Goal: Task Accomplishment & Management: Manage account settings

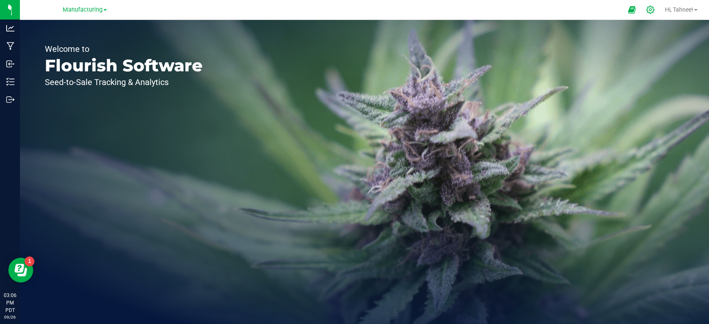
click at [650, 9] on icon at bounding box center [650, 9] width 9 height 9
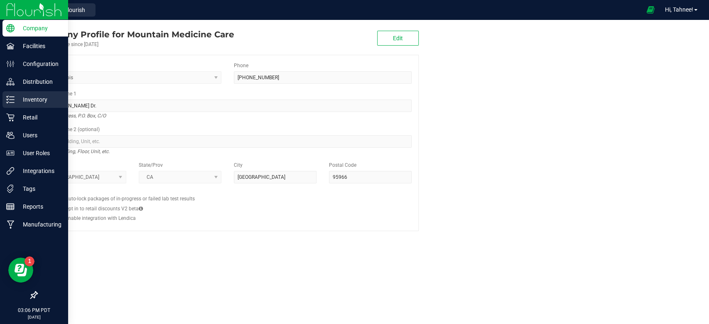
click at [13, 103] on icon at bounding box center [10, 100] width 8 height 8
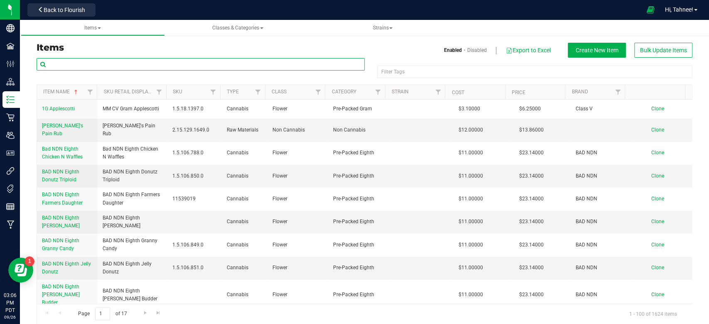
click at [134, 68] on input "text" at bounding box center [201, 64] width 328 height 12
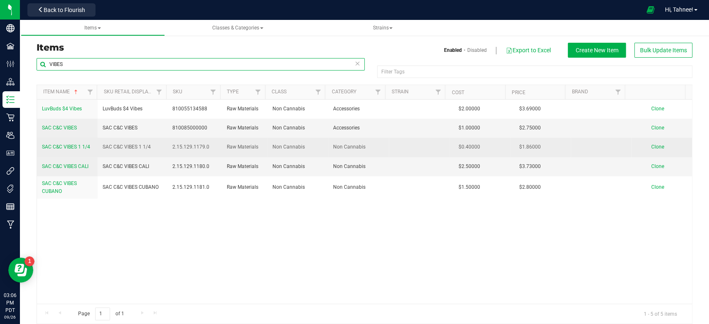
type input "VIBES"
click at [66, 146] on span "SAC C&C VIBES 1 1/4" at bounding box center [66, 147] width 48 height 6
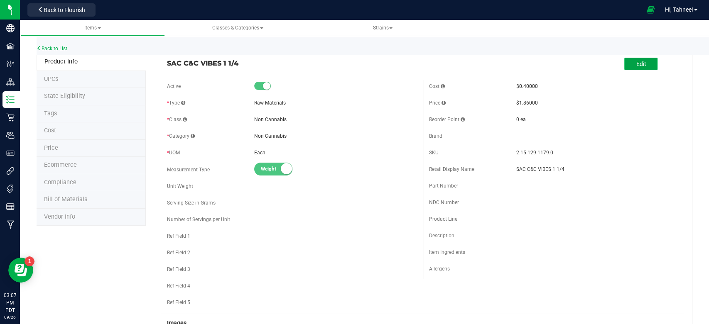
click at [636, 66] on span "Edit" at bounding box center [641, 64] width 10 height 7
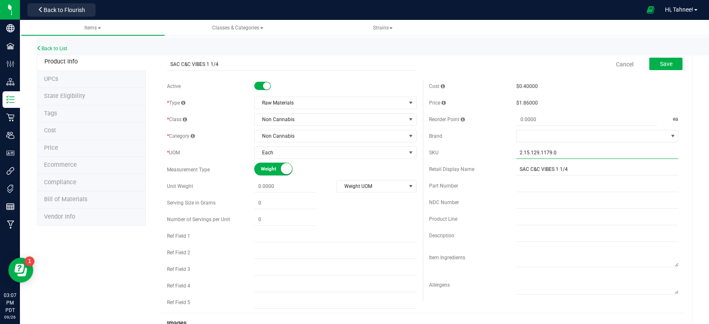
click at [559, 151] on input "2.15.129.1179.0" at bounding box center [597, 153] width 162 height 12
type input "2"
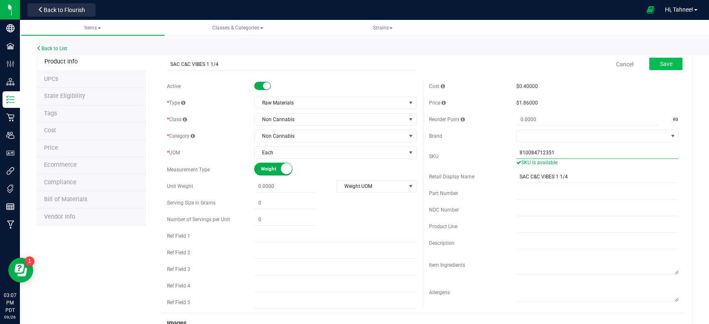
type input "810084712351"
click at [662, 63] on span "Save" at bounding box center [665, 64] width 12 height 7
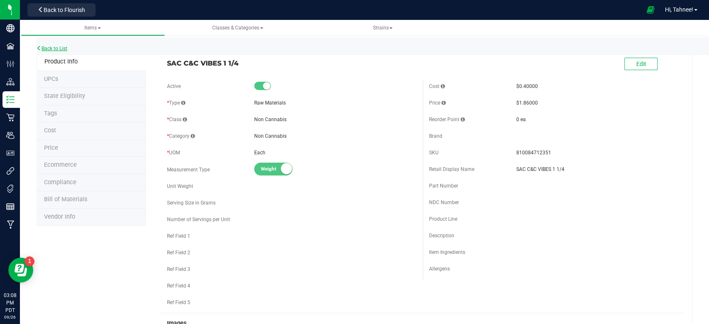
click at [59, 49] on link "Back to List" at bounding box center [52, 49] width 31 height 6
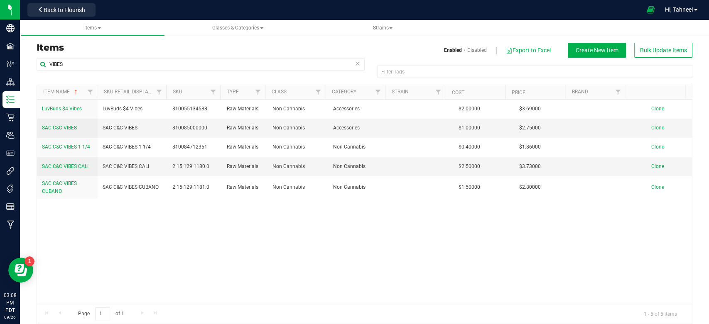
click at [355, 64] on icon at bounding box center [358, 63] width 6 height 10
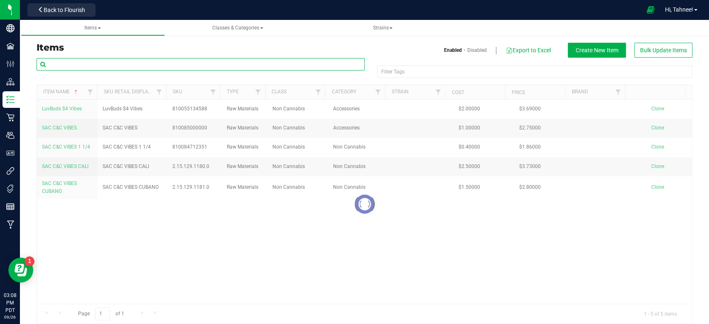
click at [196, 65] on input "text" at bounding box center [201, 64] width 328 height 12
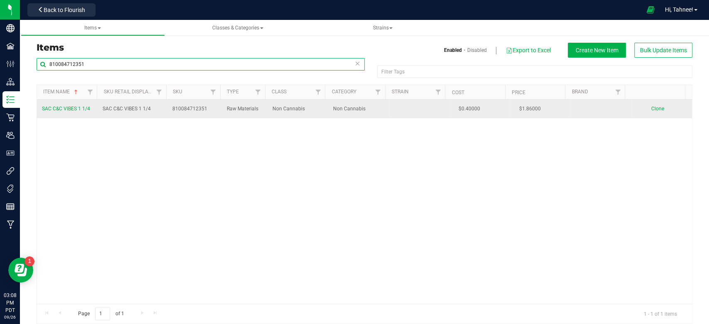
type input "810084712351"
click at [75, 110] on span "SAC C&C VIBES 1 1/4" at bounding box center [66, 109] width 48 height 6
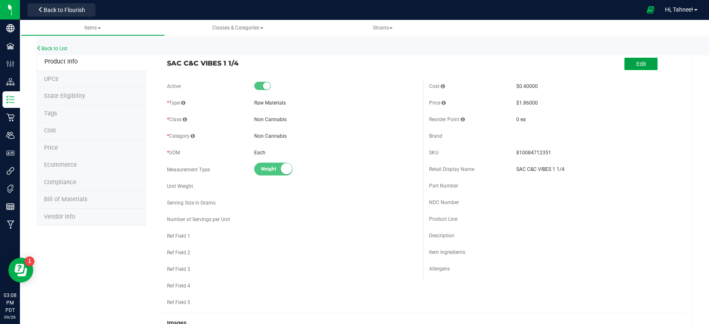
click at [636, 61] on span "Edit" at bounding box center [641, 64] width 10 height 7
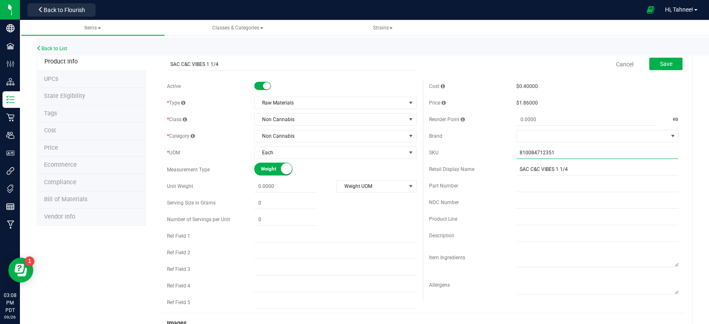
click at [558, 155] on input "810084712351" at bounding box center [597, 153] width 162 height 12
type input "8"
type input "810084712351"
click at [652, 68] on button "Save" at bounding box center [665, 64] width 33 height 12
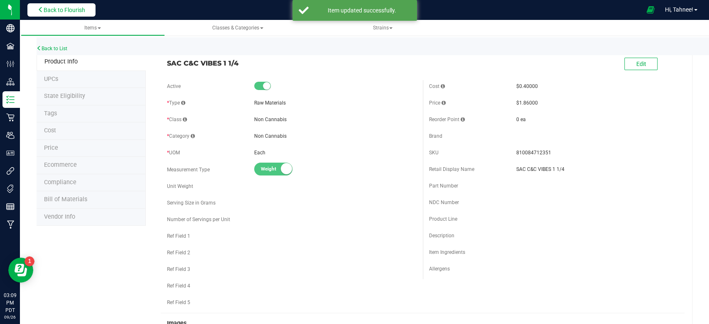
click at [51, 7] on span "Back to Flourish" at bounding box center [65, 10] width 42 height 7
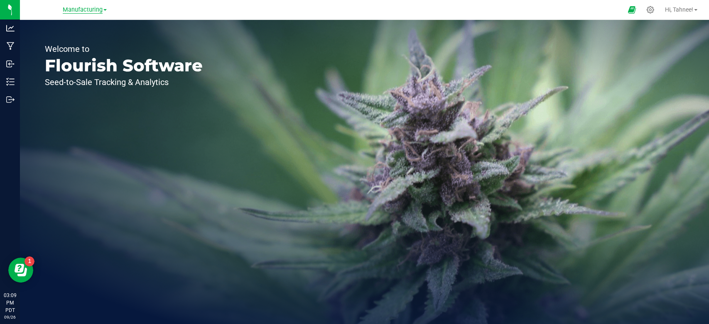
click at [73, 9] on span "Manufacturing" at bounding box center [83, 9] width 40 height 7
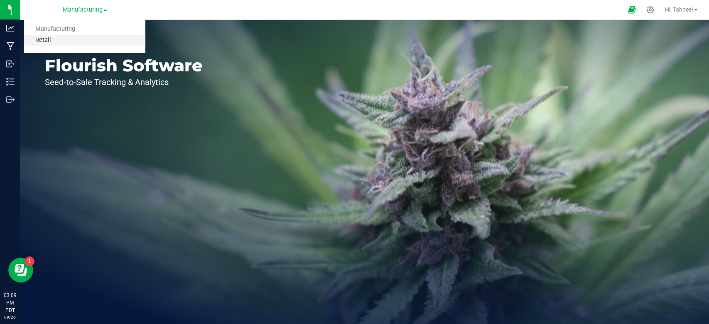
click at [49, 37] on link "Retail" at bounding box center [84, 40] width 121 height 11
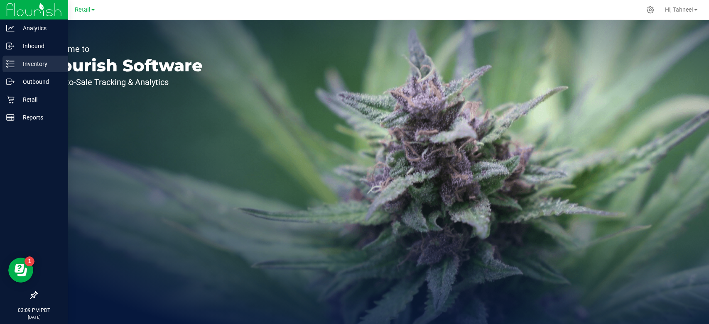
click at [15, 62] on p "Inventory" at bounding box center [40, 64] width 50 height 10
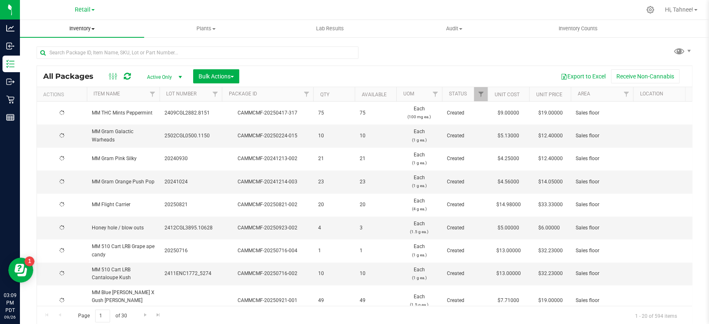
click at [88, 30] on span "Inventory" at bounding box center [82, 28] width 124 height 7
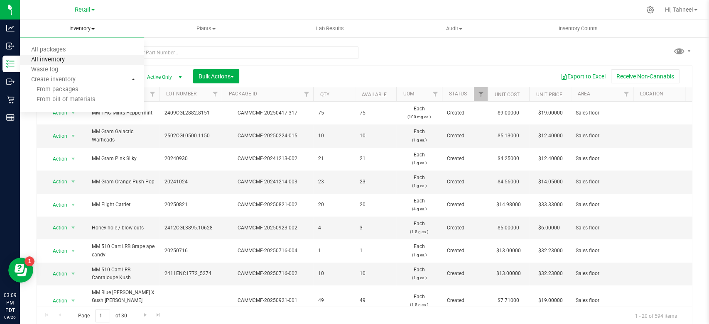
click at [66, 59] on span "All inventory" at bounding box center [48, 59] width 56 height 7
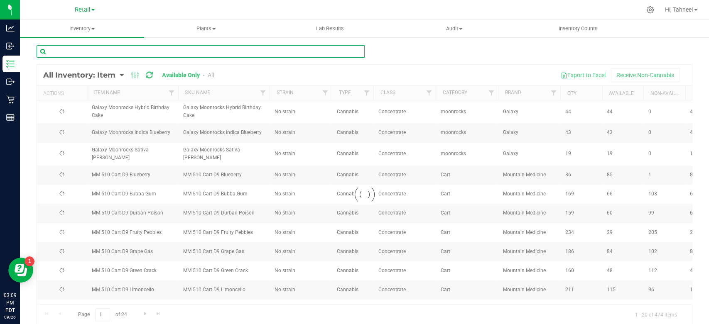
click at [111, 53] on input "text" at bounding box center [201, 51] width 328 height 12
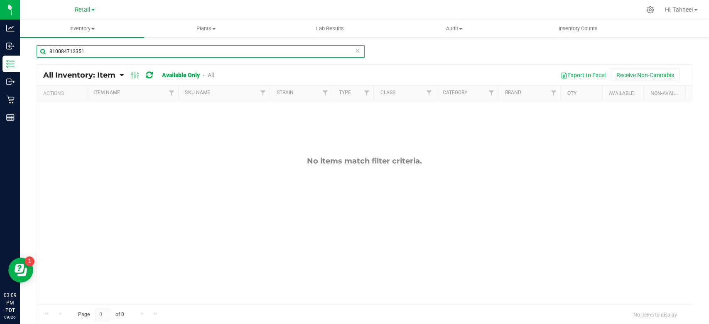
type input "810084712351"
click at [209, 74] on link "All" at bounding box center [211, 75] width 6 height 7
click at [210, 73] on link "All" at bounding box center [209, 75] width 7 height 7
click at [355, 51] on icon at bounding box center [358, 50] width 6 height 10
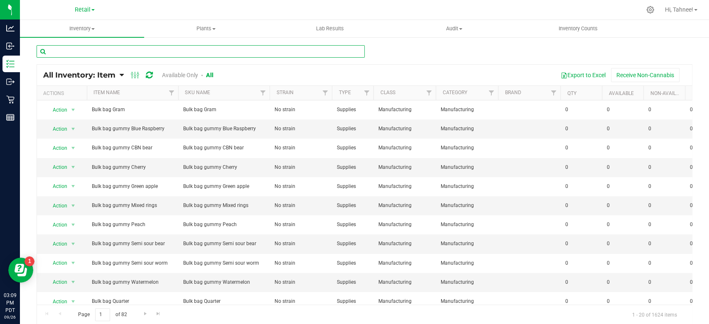
click at [100, 52] on input "text" at bounding box center [201, 51] width 328 height 12
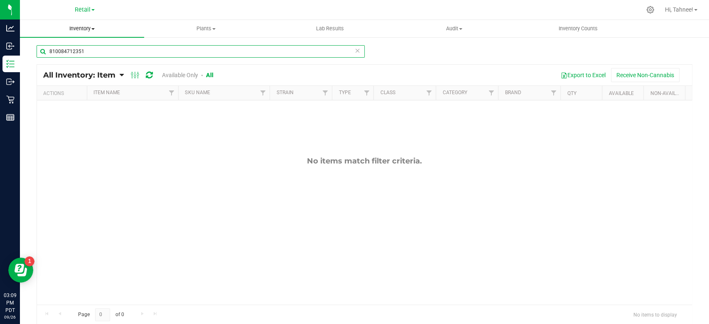
type input "810084712351"
click at [88, 27] on span "Inventory" at bounding box center [82, 28] width 124 height 7
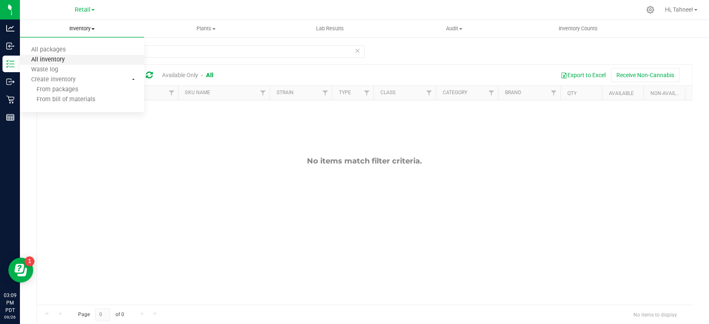
click at [67, 59] on span "All inventory" at bounding box center [48, 59] width 56 height 7
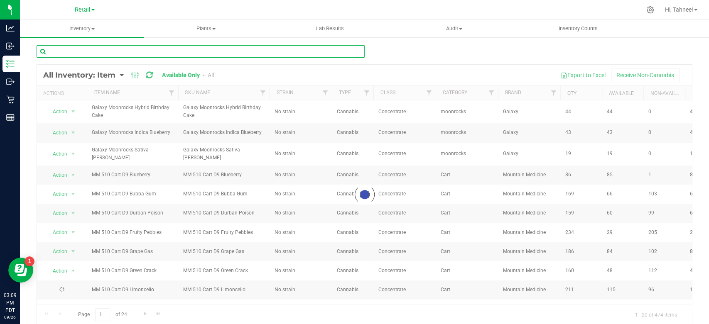
click at [144, 49] on input "text" at bounding box center [201, 51] width 328 height 12
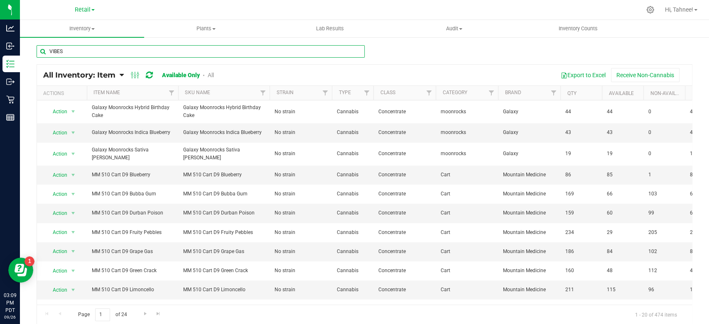
type input "VIBES"
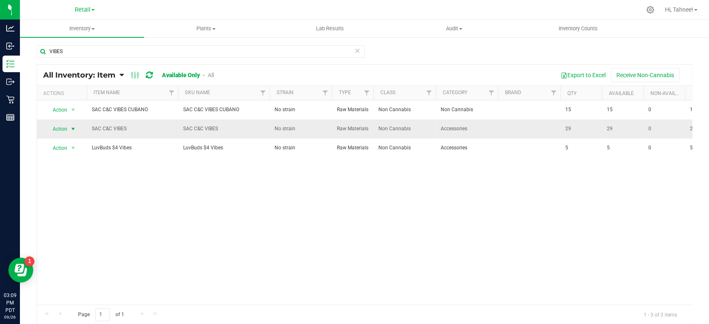
click at [67, 135] on span "Action" at bounding box center [56, 129] width 22 height 12
click at [85, 10] on span "Retail" at bounding box center [83, 9] width 16 height 7
click at [66, 29] on link "Manufacturing" at bounding box center [84, 29] width 121 height 11
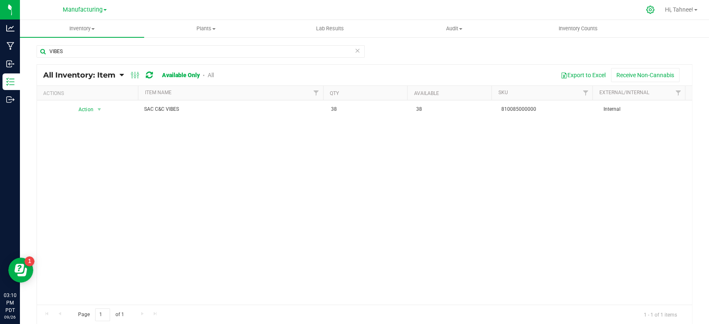
click at [647, 12] on icon at bounding box center [650, 10] width 8 height 8
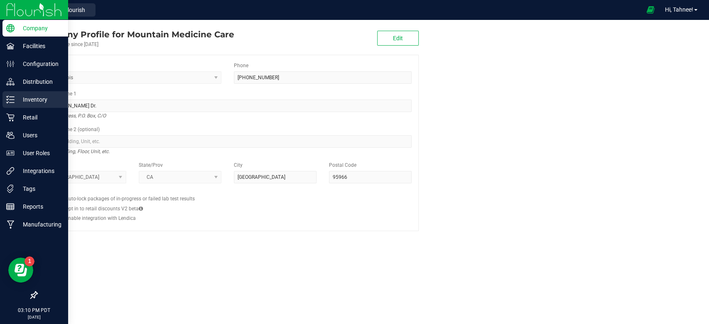
click at [24, 100] on p "Inventory" at bounding box center [40, 100] width 50 height 10
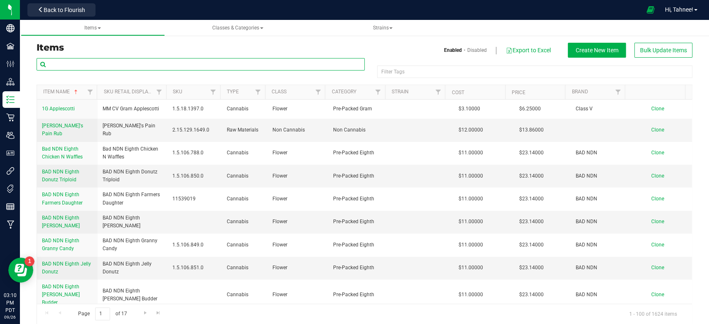
click at [178, 64] on input "text" at bounding box center [201, 64] width 328 height 12
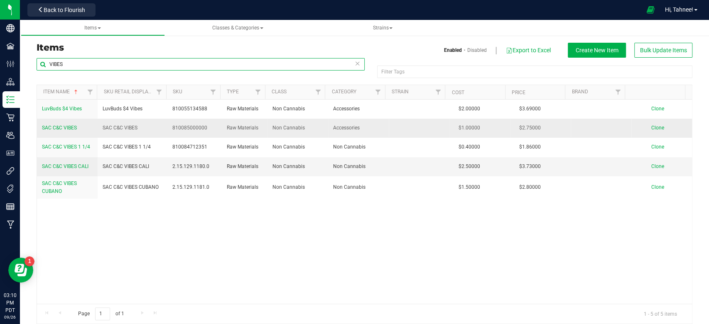
type input "VIBES"
click at [61, 129] on span "SAC C&C VIBES" at bounding box center [59, 128] width 35 height 6
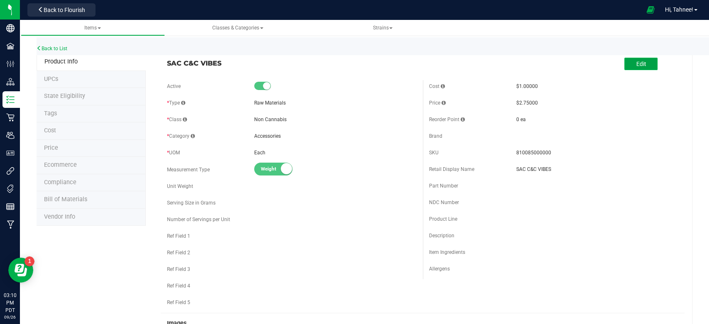
click at [642, 67] on button "Edit" at bounding box center [640, 64] width 33 height 12
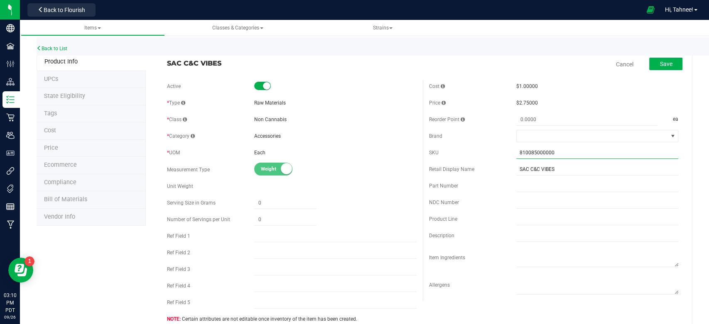
click at [565, 148] on input "810085000000" at bounding box center [597, 153] width 162 height 12
type input "8"
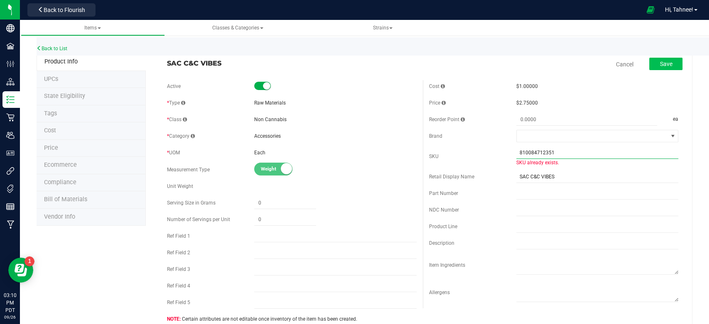
type input "810084712351"
click at [671, 59] on button "Save" at bounding box center [665, 64] width 33 height 12
click at [68, 9] on span "Back to Flourish" at bounding box center [65, 10] width 42 height 7
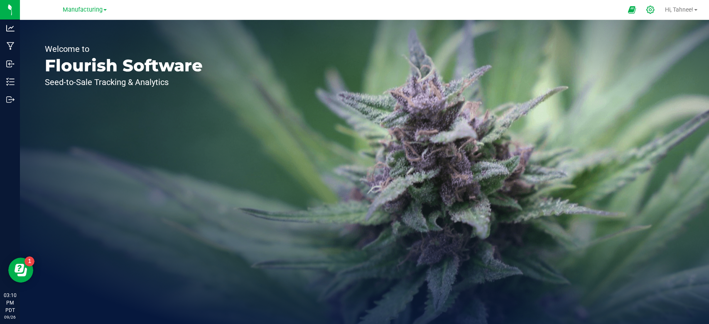
click at [651, 5] on div at bounding box center [650, 10] width 21 height 18
click at [648, 12] on icon at bounding box center [650, 9] width 9 height 9
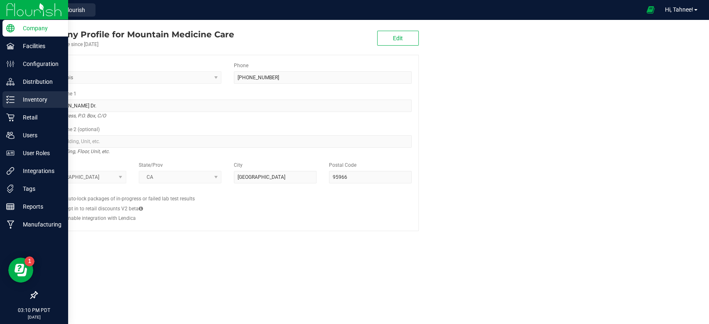
click at [32, 99] on p "Inventory" at bounding box center [40, 100] width 50 height 10
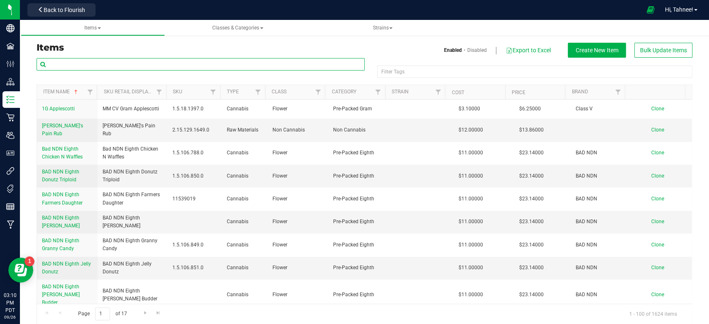
click at [190, 64] on input "text" at bounding box center [201, 64] width 328 height 12
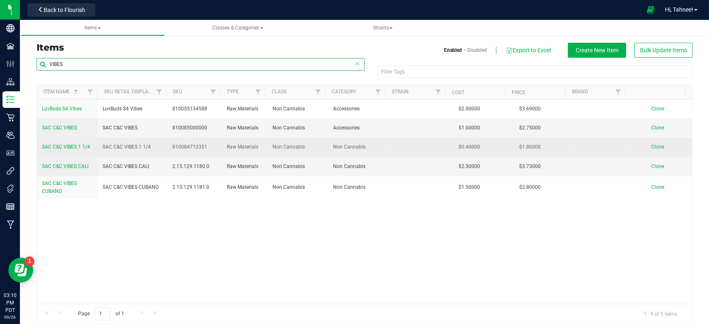
type input "VIBES"
click at [61, 148] on span "SAC C&C VIBES 1 1/4" at bounding box center [66, 147] width 48 height 6
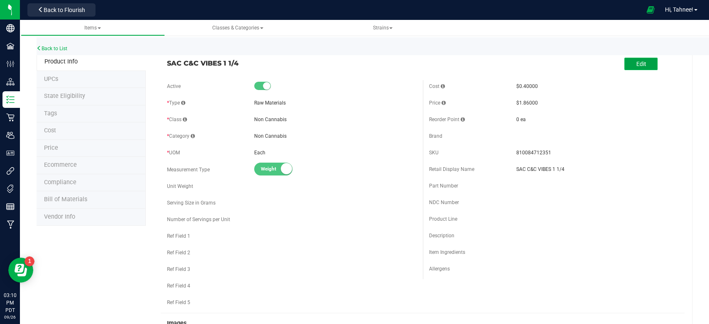
click at [636, 66] on span "Edit" at bounding box center [641, 64] width 10 height 7
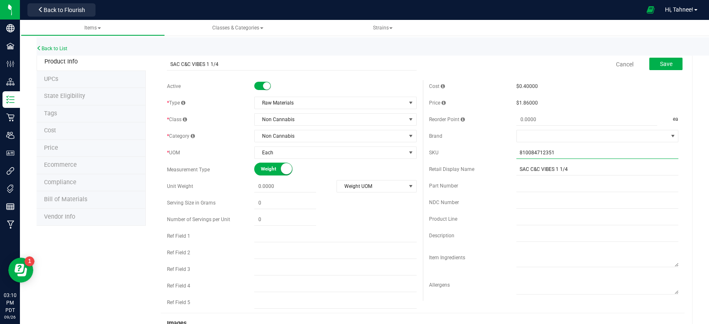
click at [551, 150] on input "810084712351" at bounding box center [597, 153] width 162 height 12
type input "8"
click at [668, 60] on button "Save" at bounding box center [665, 64] width 33 height 12
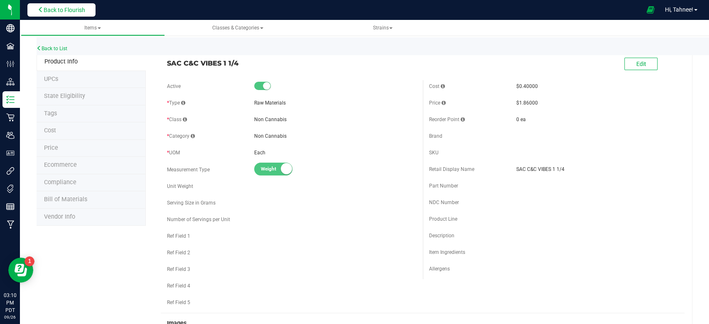
click at [51, 10] on span "Back to Flourish" at bounding box center [65, 10] width 42 height 7
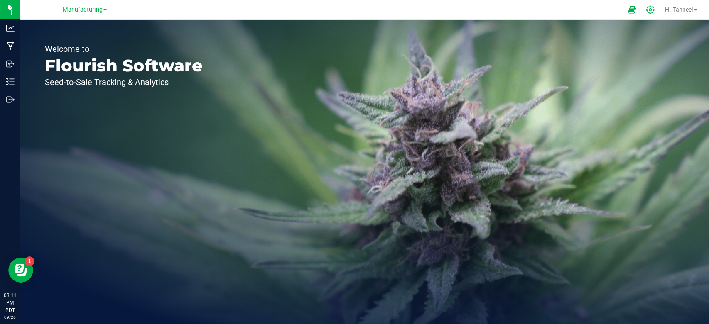
click at [646, 11] on icon at bounding box center [650, 10] width 8 height 8
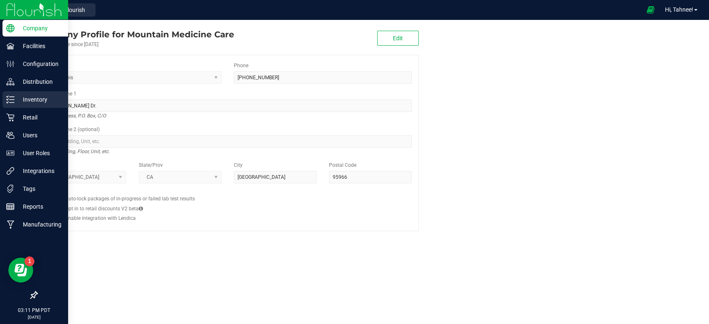
click at [18, 95] on p "Inventory" at bounding box center [40, 100] width 50 height 10
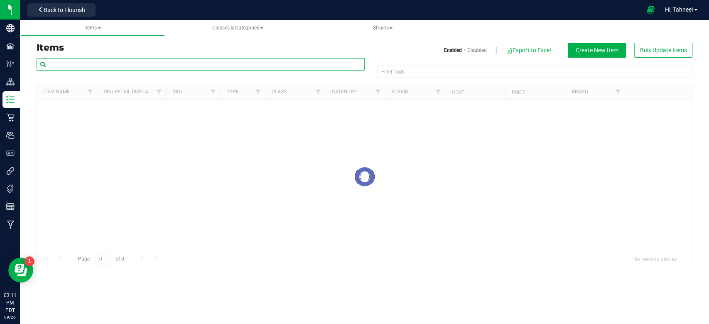
click at [114, 66] on input "text" at bounding box center [201, 64] width 328 height 12
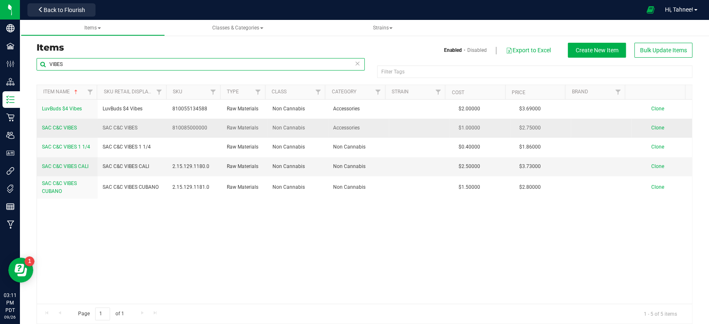
type input "VIBES"
click at [73, 125] on span "SAC C&C VIBES" at bounding box center [59, 128] width 35 height 6
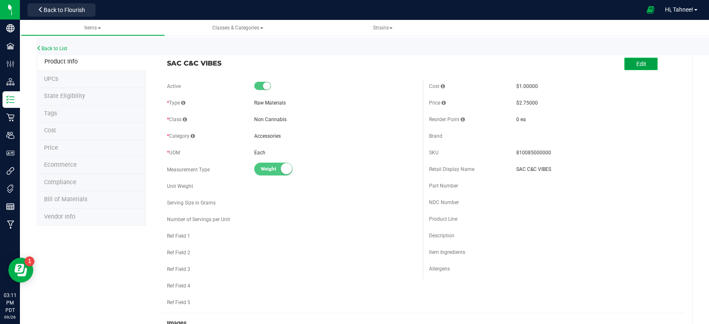
click at [637, 65] on span "Edit" at bounding box center [641, 64] width 10 height 7
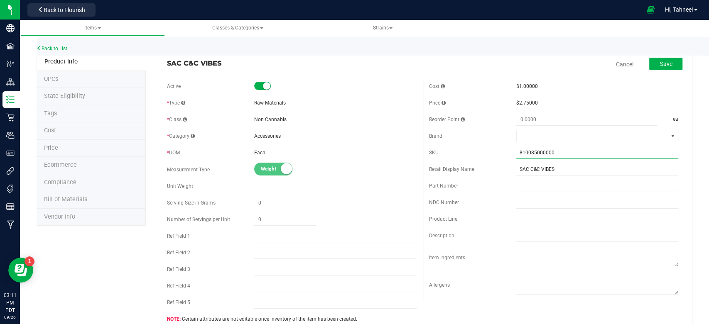
click at [560, 152] on input "810085000000" at bounding box center [597, 153] width 162 height 12
type input "8"
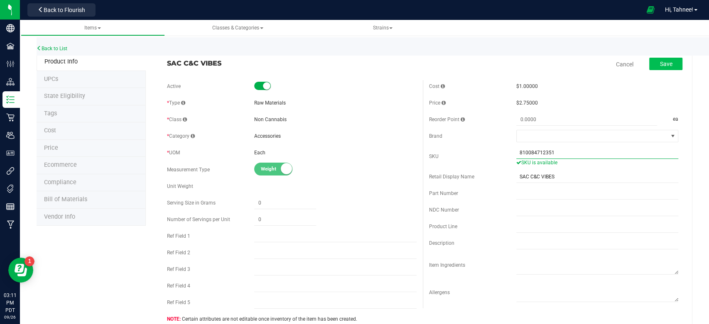
type input "810084712351"
click at [659, 63] on span "Save" at bounding box center [665, 64] width 12 height 7
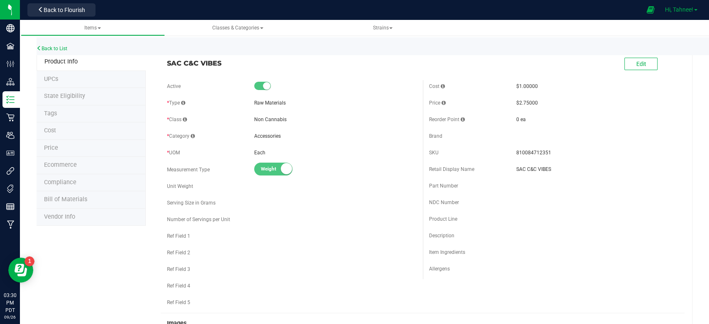
click at [678, 10] on span "Hi, Tahnee!" at bounding box center [679, 9] width 28 height 7
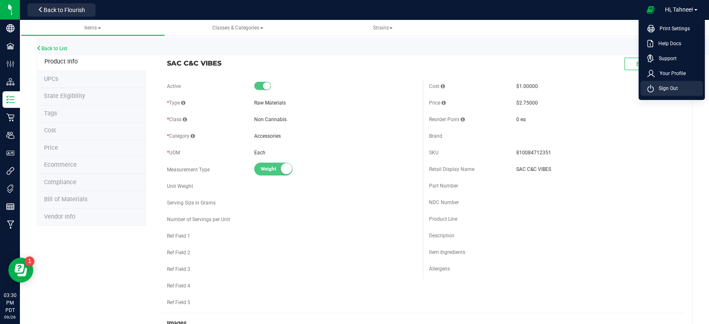
click at [662, 88] on span "Sign Out" at bounding box center [666, 88] width 24 height 8
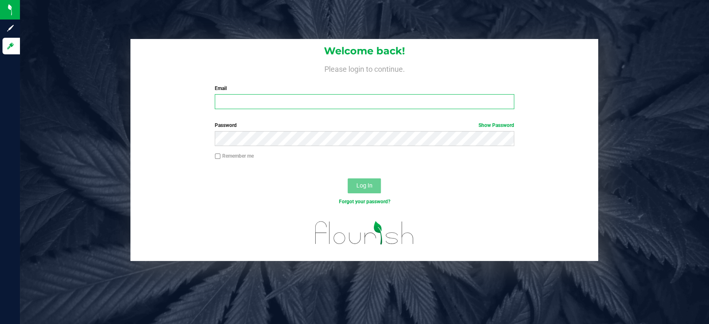
click at [281, 103] on input "Email" at bounding box center [364, 101] width 299 height 15
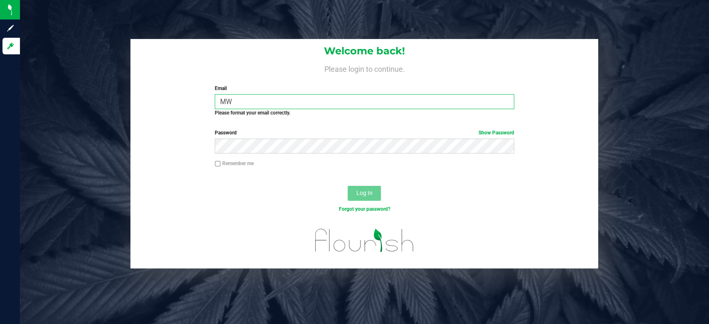
type input "M"
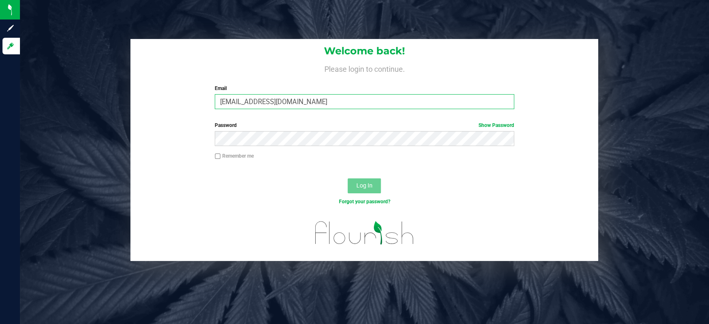
type input "[EMAIL_ADDRESS][DOMAIN_NAME]"
click at [364, 183] on span "Log In" at bounding box center [364, 185] width 16 height 7
